Goal: Information Seeking & Learning: Check status

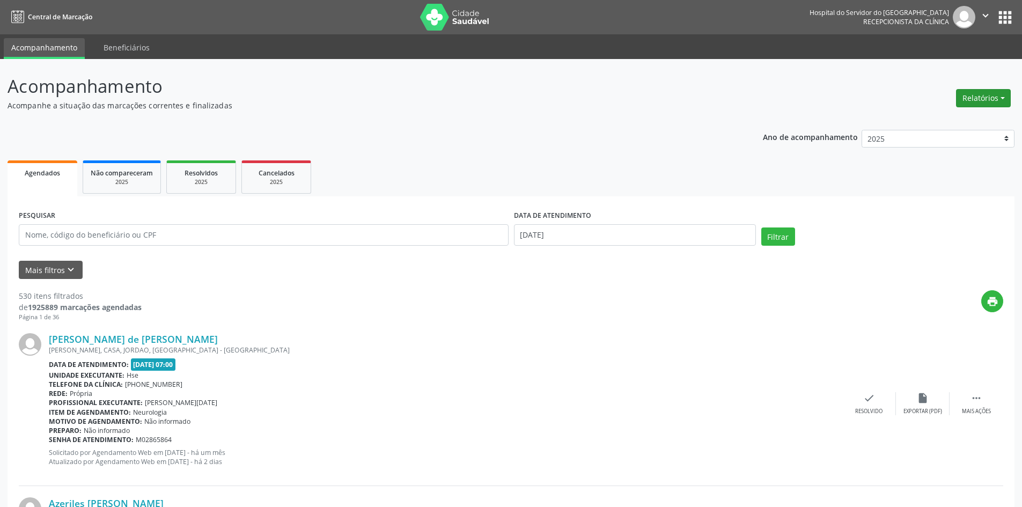
click at [971, 99] on button "Relatórios" at bounding box center [983, 98] width 55 height 18
click at [938, 122] on link "Agendamentos" at bounding box center [953, 121] width 115 height 15
select select "8"
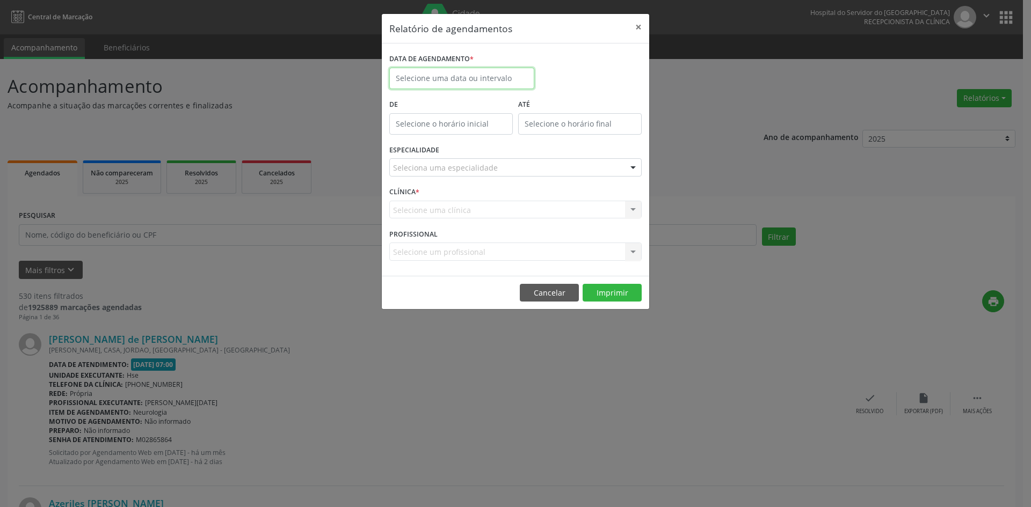
click at [481, 75] on input "text" at bounding box center [461, 78] width 145 height 21
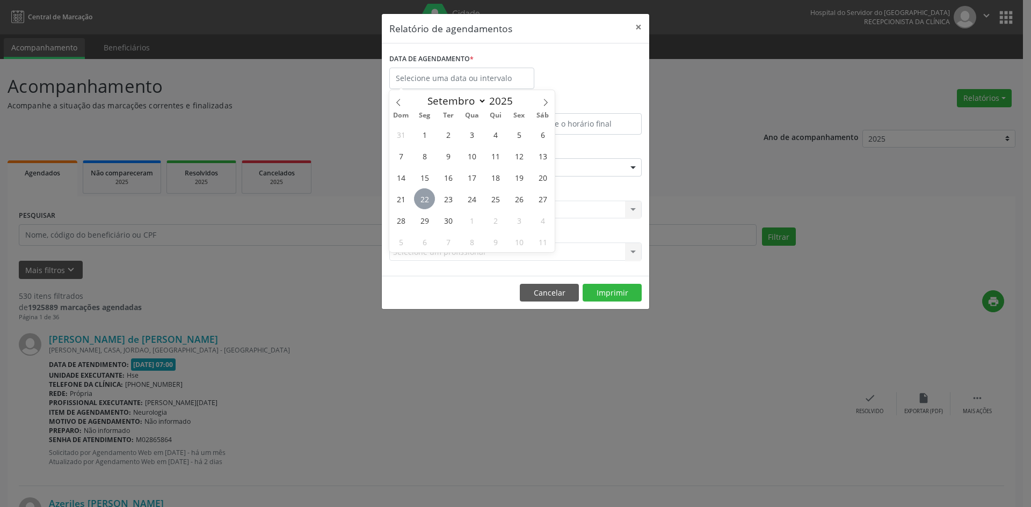
click at [423, 200] on span "22" at bounding box center [424, 198] width 21 height 21
type input "[DATE]"
drag, startPoint x: 423, startPoint y: 200, endPoint x: 452, endPoint y: 217, distance: 34.0
click at [452, 217] on div "31 1 2 3 4 5 6 7 8 9 10 11 12 13 14 15 16 17 18 19 20 21 22 23 24 25 26 27 28 2…" at bounding box center [471, 187] width 165 height 129
click at [452, 218] on span "30" at bounding box center [447, 220] width 21 height 21
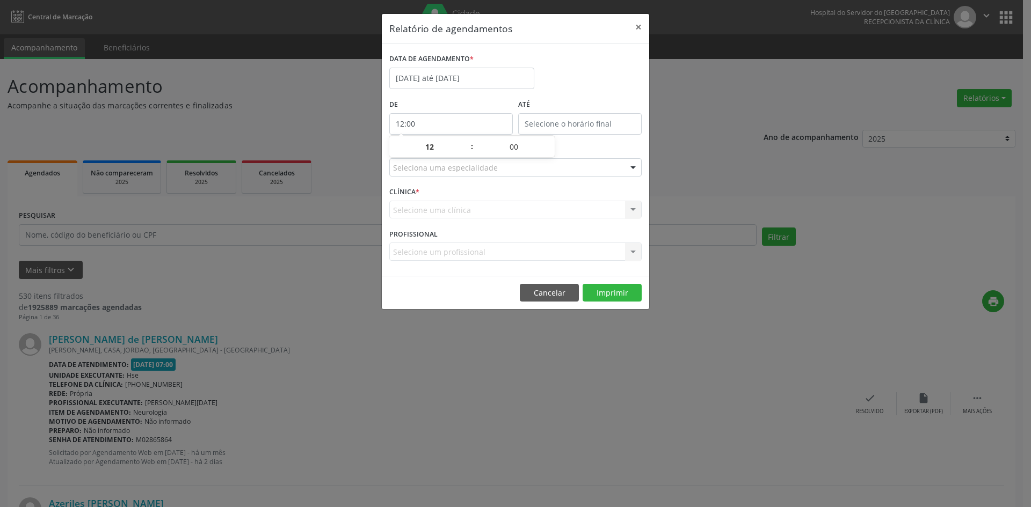
click at [432, 119] on input "12:00" at bounding box center [450, 123] width 123 height 21
click at [468, 152] on span at bounding box center [467, 152] width 8 height 11
type input "11:00"
type input "11"
click at [463, 152] on span at bounding box center [467, 152] width 8 height 11
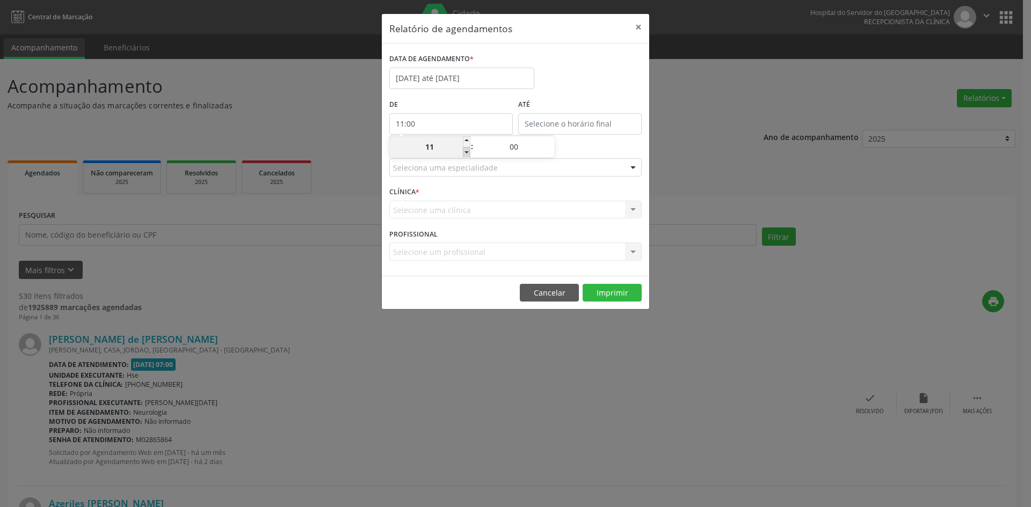
type input "10:00"
type input "10"
click at [463, 152] on span at bounding box center [467, 152] width 8 height 11
type input "09:00"
type input "09"
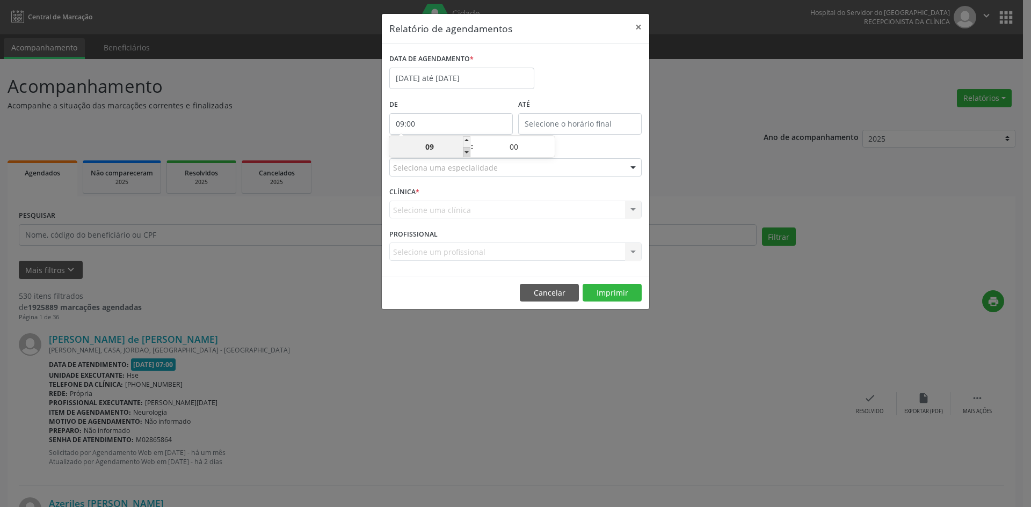
click at [463, 152] on span at bounding box center [467, 152] width 8 height 11
type input "08:00"
type input "08"
click at [463, 152] on span at bounding box center [467, 152] width 8 height 11
type input "07:00"
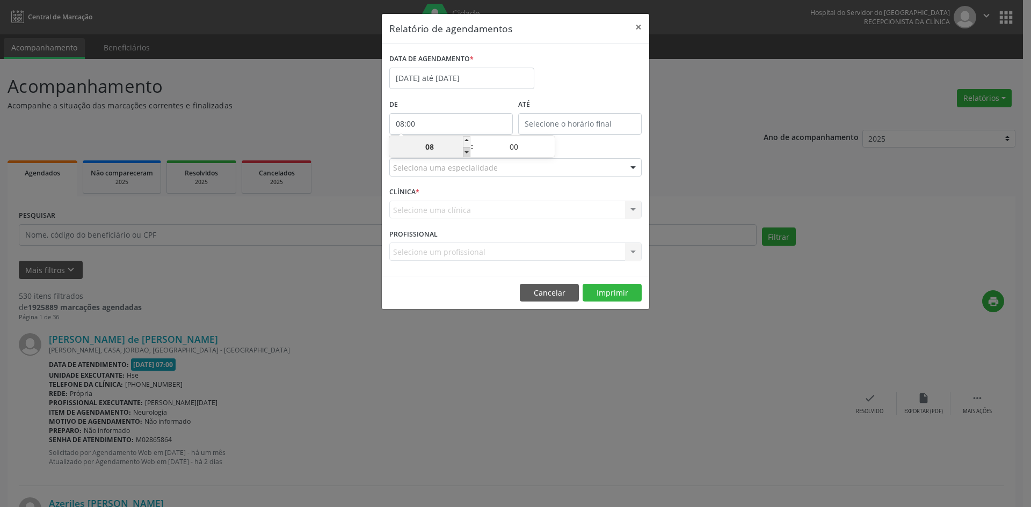
type input "07"
click at [531, 121] on input "12:00" at bounding box center [579, 123] width 123 height 21
click at [596, 138] on span at bounding box center [595, 141] width 8 height 11
type input "13:00"
type input "13"
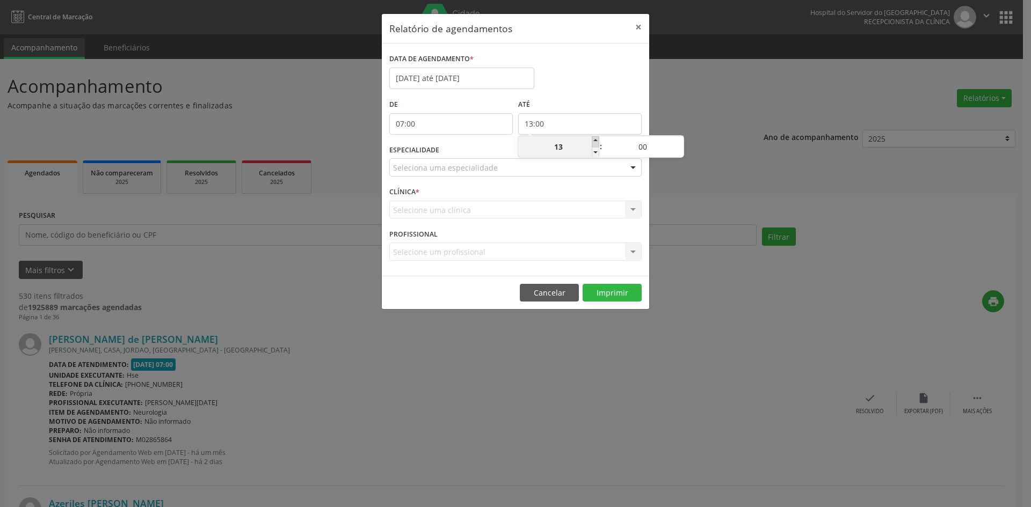
click at [596, 138] on span at bounding box center [595, 141] width 8 height 11
type input "14:00"
type input "14"
click at [596, 138] on span at bounding box center [595, 141] width 8 height 11
type input "15:00"
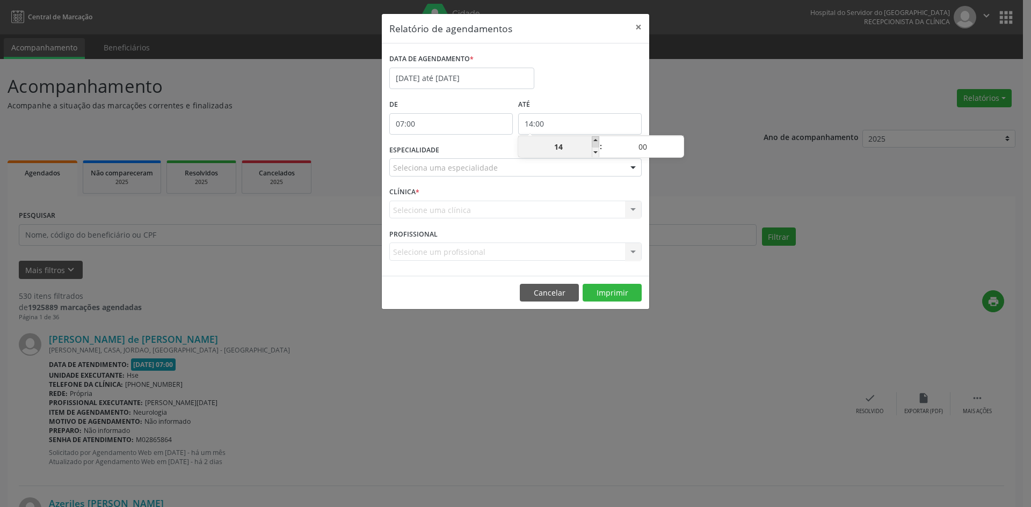
type input "15"
click at [596, 138] on span at bounding box center [595, 141] width 8 height 11
type input "16:00"
type input "16"
click at [596, 138] on span at bounding box center [595, 141] width 8 height 11
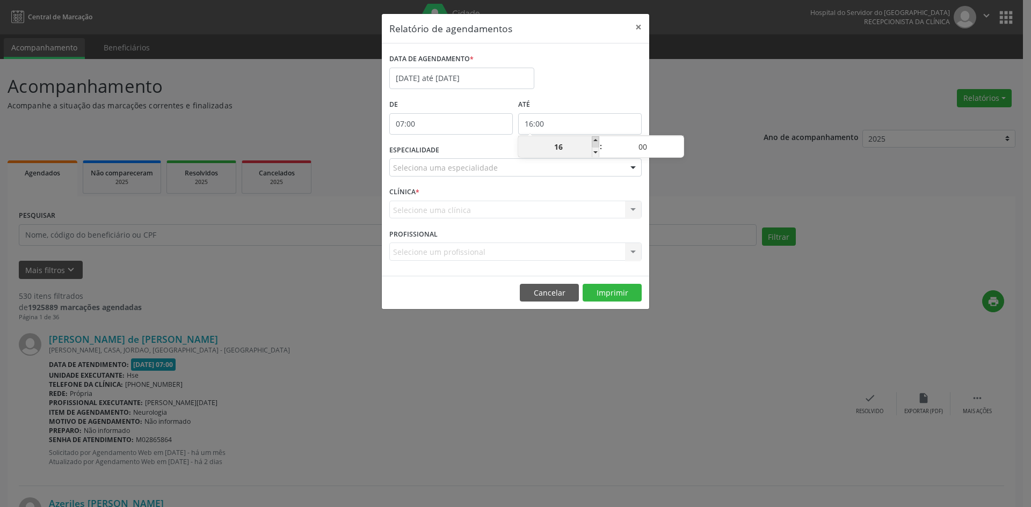
type input "17:00"
type input "17"
click at [596, 138] on span at bounding box center [595, 141] width 8 height 11
type input "18:00"
type input "18"
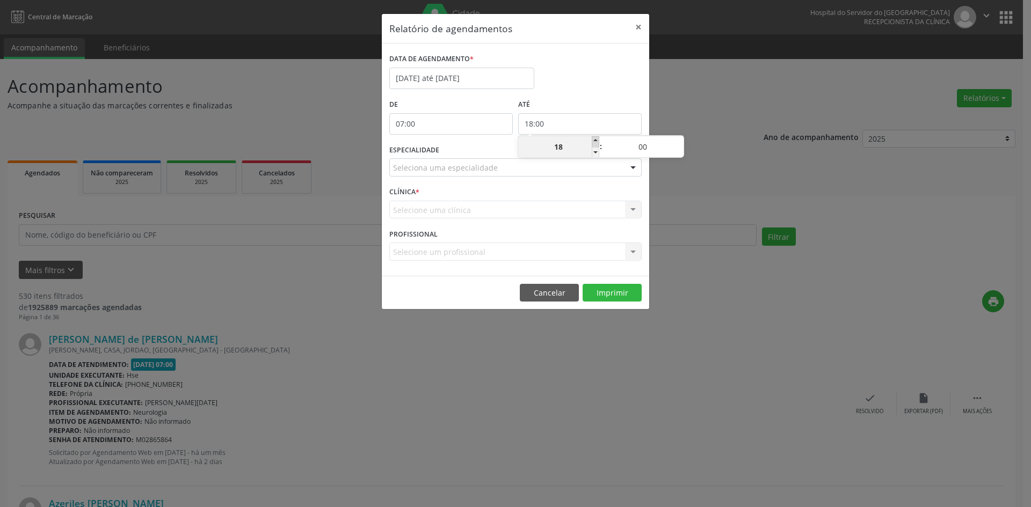
click at [596, 138] on span at bounding box center [595, 141] width 8 height 11
type input "19:00"
type input "19"
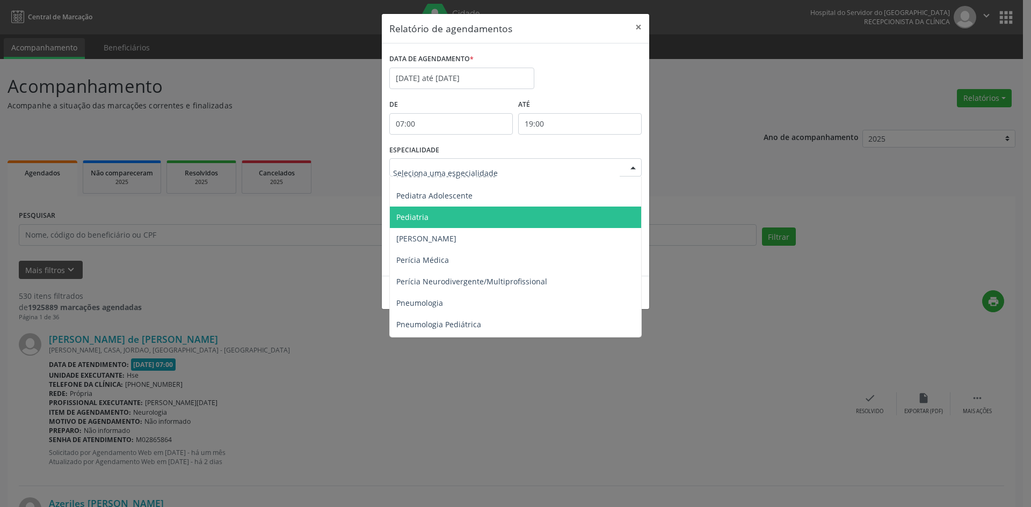
scroll to position [1664, 0]
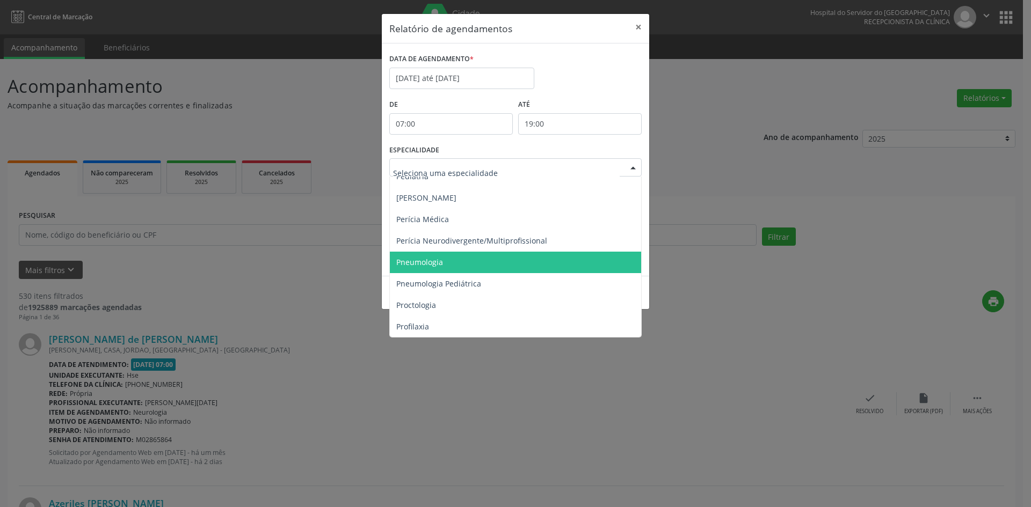
click at [413, 261] on span "Pneumologia" at bounding box center [419, 262] width 47 height 10
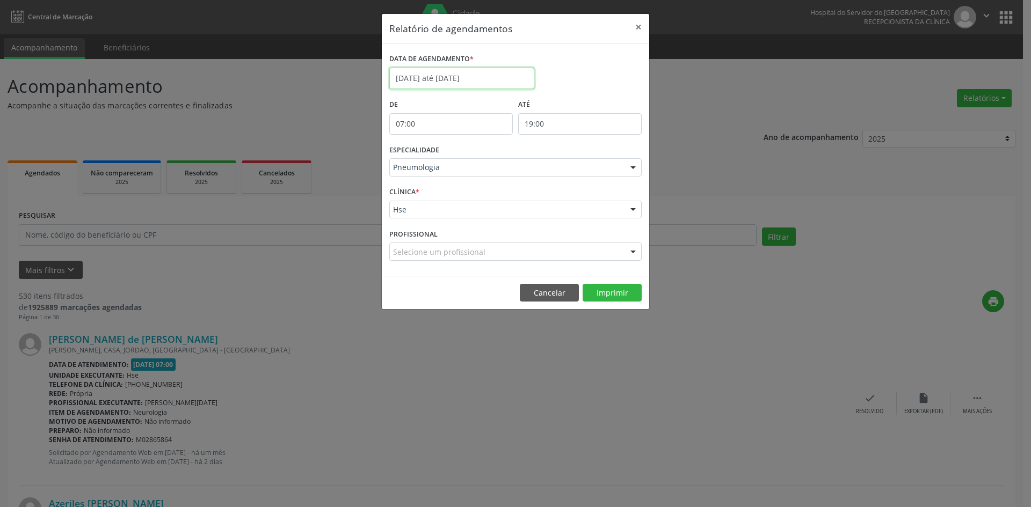
click at [488, 73] on input "[DATE] até [DATE]" at bounding box center [461, 78] width 145 height 21
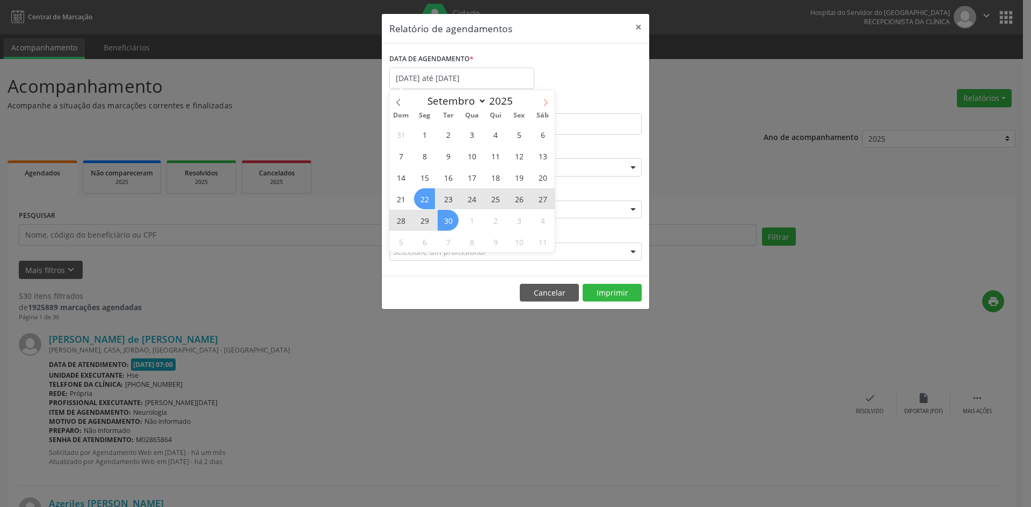
click at [550, 105] on span at bounding box center [545, 99] width 18 height 18
select select "9"
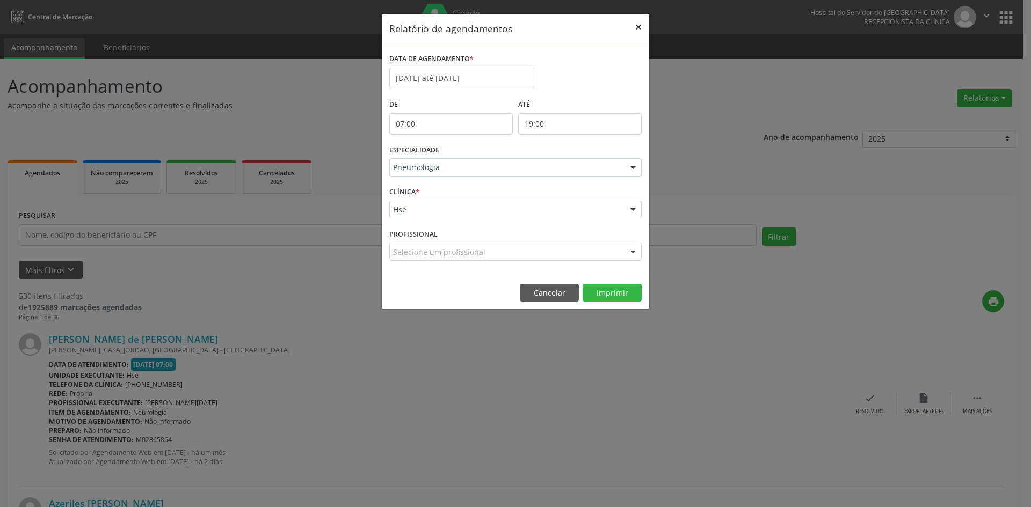
click at [638, 23] on button "×" at bounding box center [637, 27] width 21 height 26
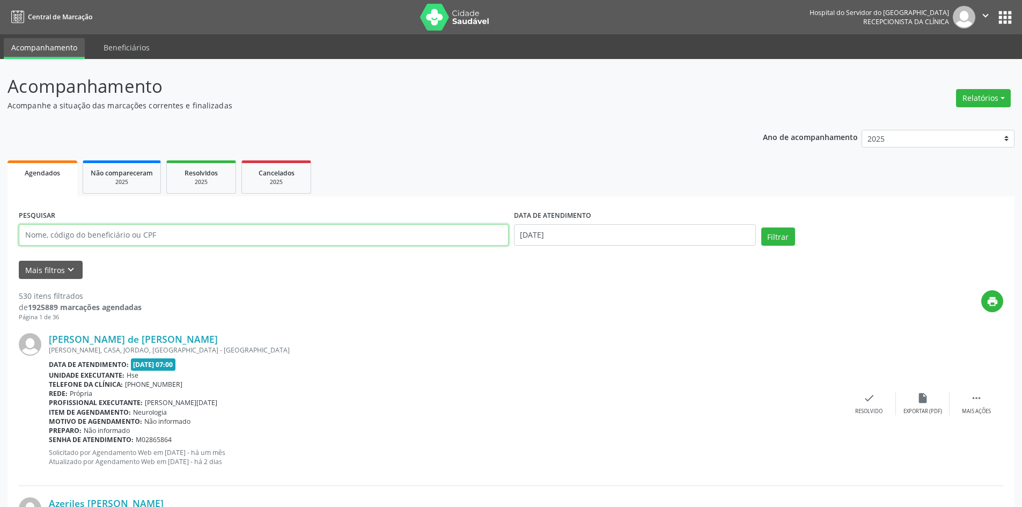
click at [51, 237] on input "text" at bounding box center [264, 234] width 490 height 21
type input "02847023402"
click at [583, 238] on input "[DATE]" at bounding box center [635, 234] width 242 height 21
click at [762, 233] on button "Filtrar" at bounding box center [779, 237] width 34 height 18
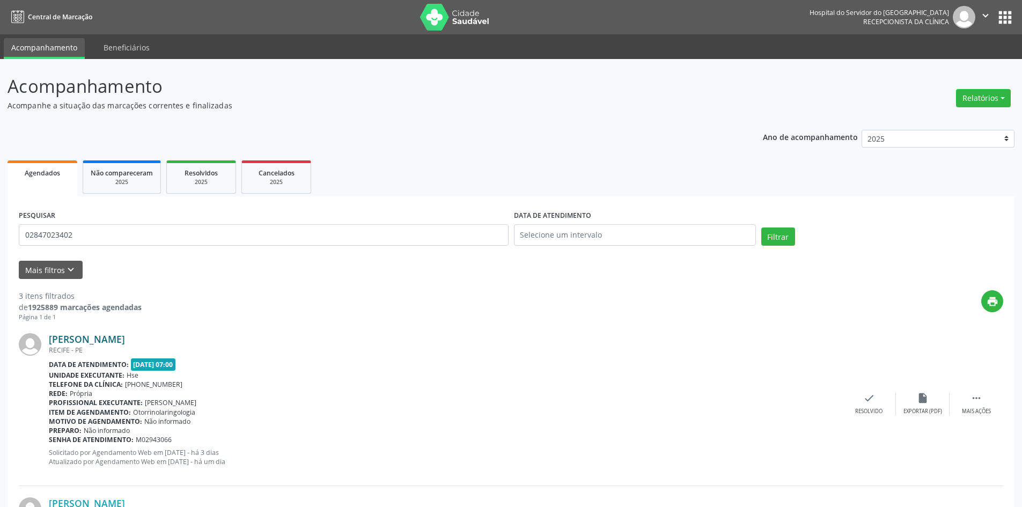
click at [90, 340] on link "[PERSON_NAME]" at bounding box center [87, 339] width 76 height 12
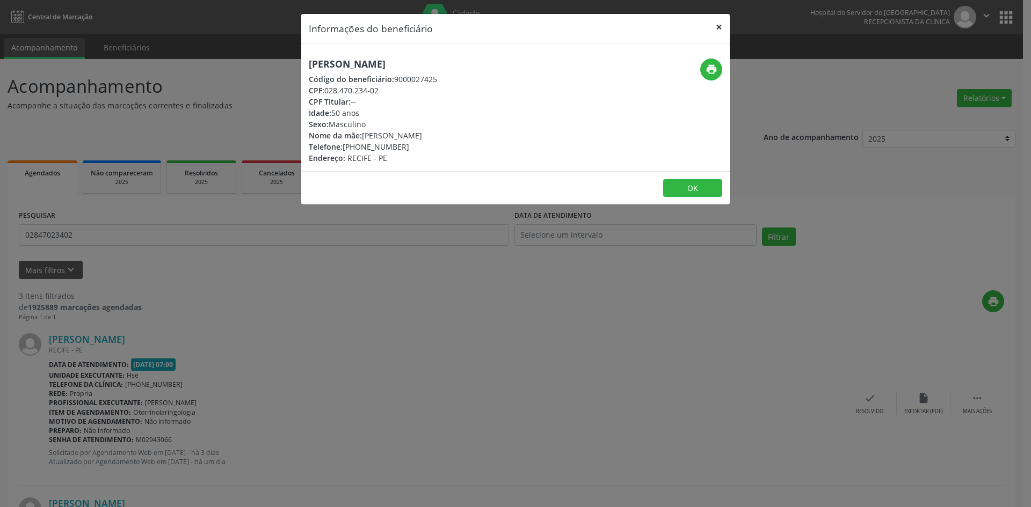
click at [715, 22] on button "×" at bounding box center [718, 27] width 21 height 26
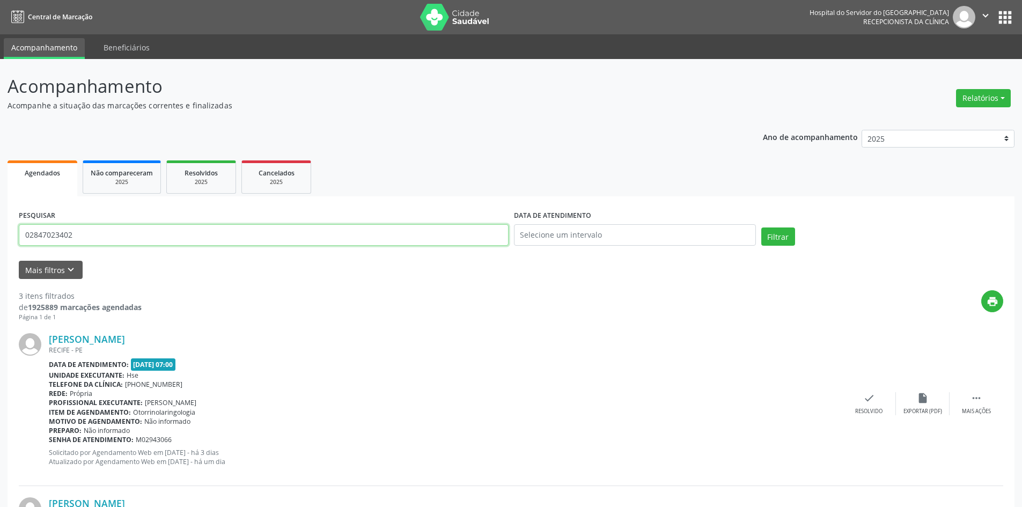
click at [115, 238] on input "02847023402" at bounding box center [264, 234] width 490 height 21
type input "0"
type input "14311788452"
click at [769, 235] on button "Filtrar" at bounding box center [779, 237] width 34 height 18
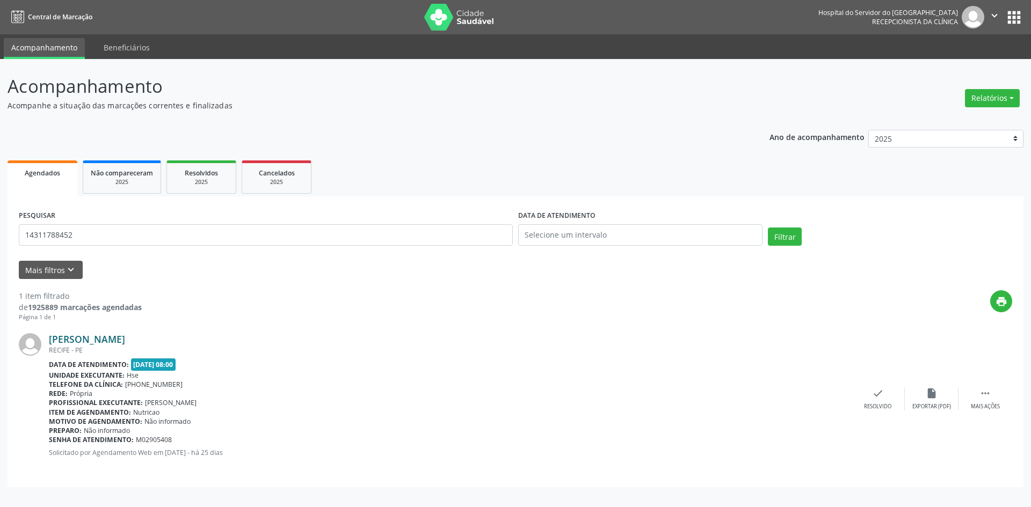
click at [118, 338] on link "[PERSON_NAME]" at bounding box center [87, 339] width 76 height 12
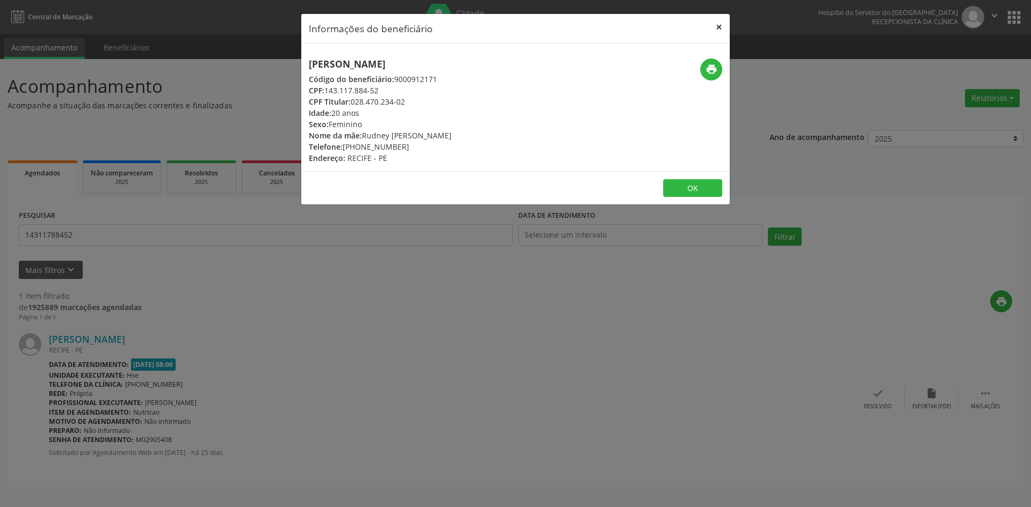
click at [719, 21] on button "×" at bounding box center [718, 27] width 21 height 26
